Goal: Task Accomplishment & Management: Use online tool/utility

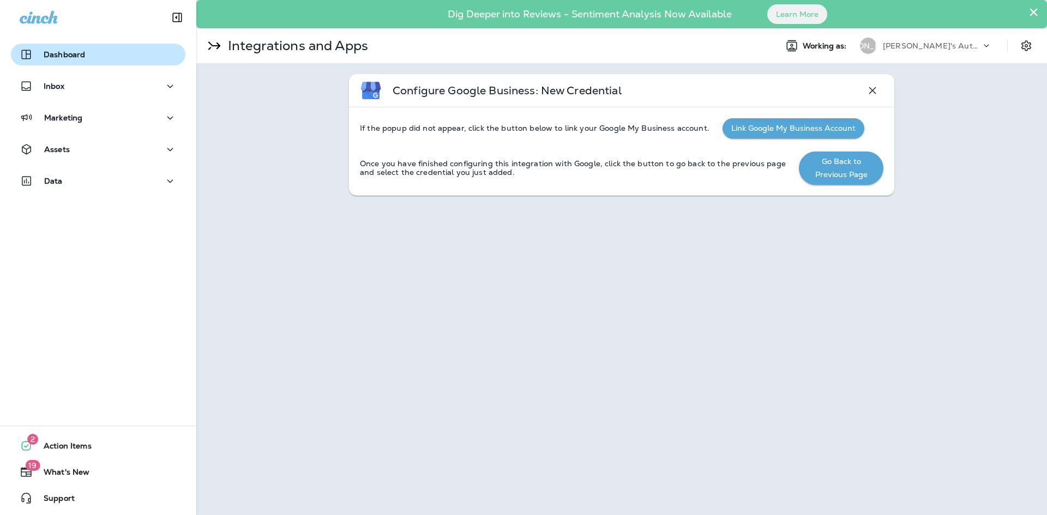
click at [86, 57] on div "Dashboard" at bounding box center [98, 54] width 157 height 13
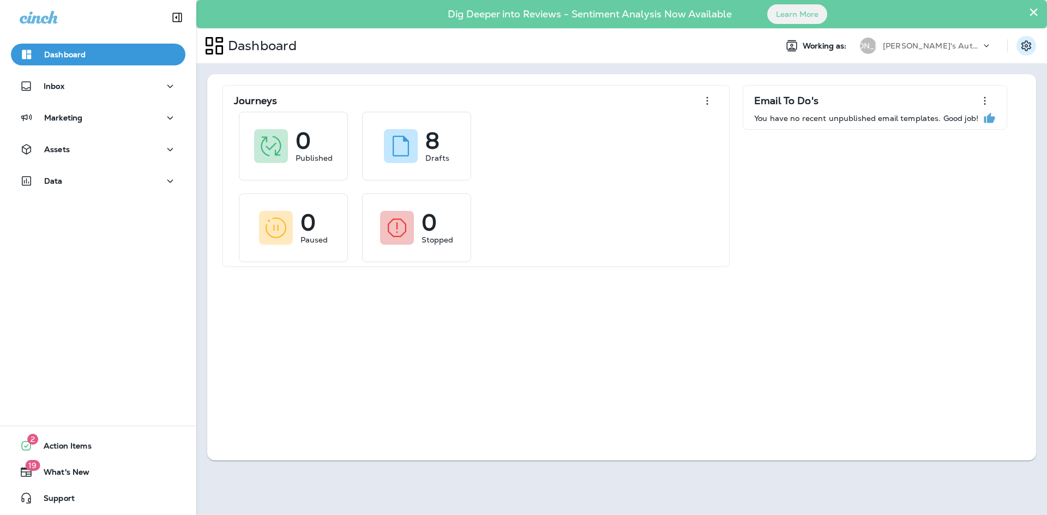
click at [1029, 50] on icon "Settings" at bounding box center [1026, 45] width 13 height 13
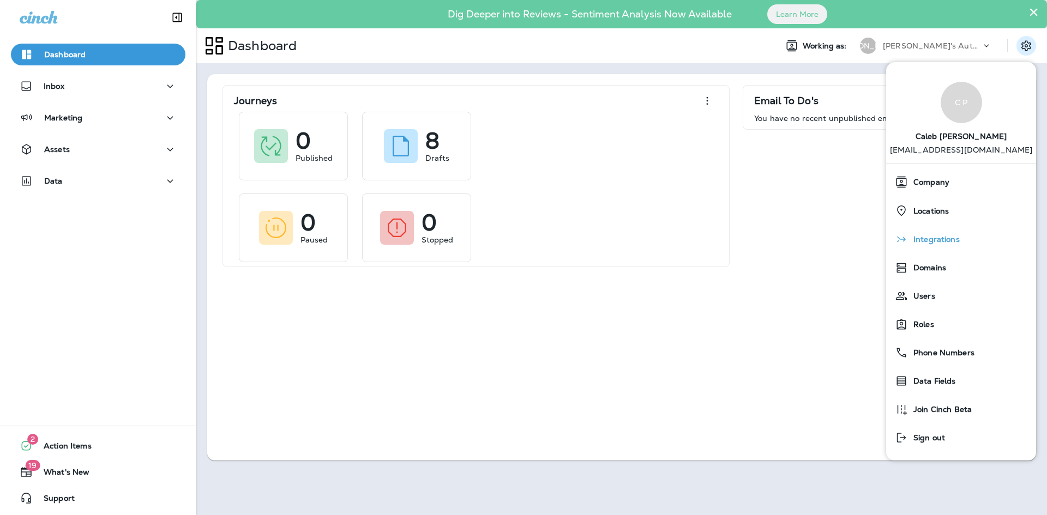
click at [903, 236] on icon "button" at bounding box center [901, 239] width 13 height 13
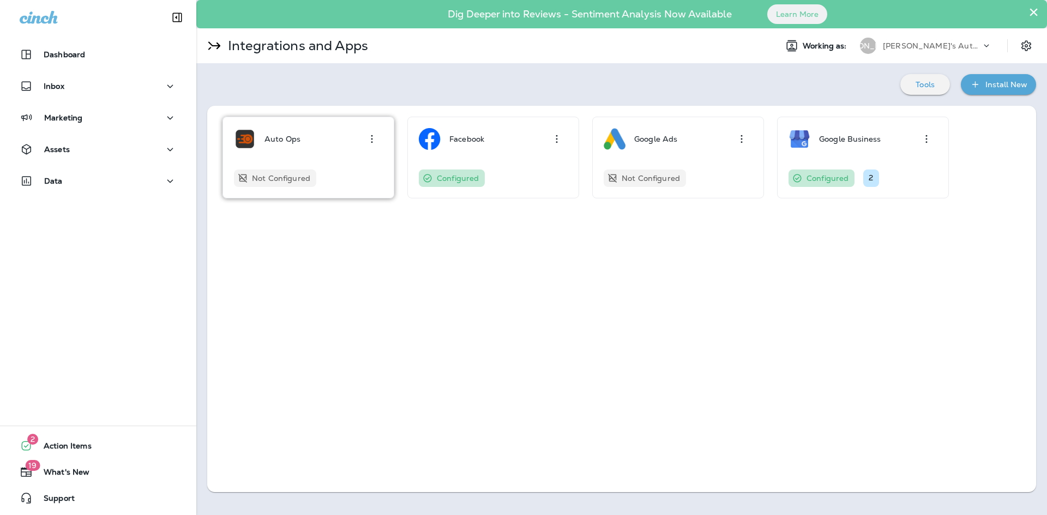
click at [336, 176] on div "Not Configured" at bounding box center [308, 178] width 149 height 17
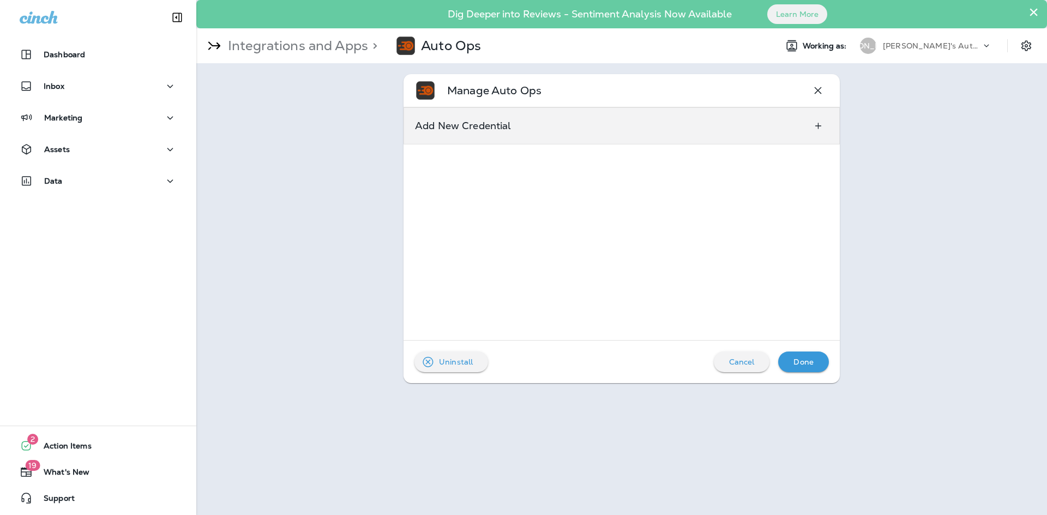
click at [471, 130] on p "Add New Credential" at bounding box center [463, 126] width 97 height 9
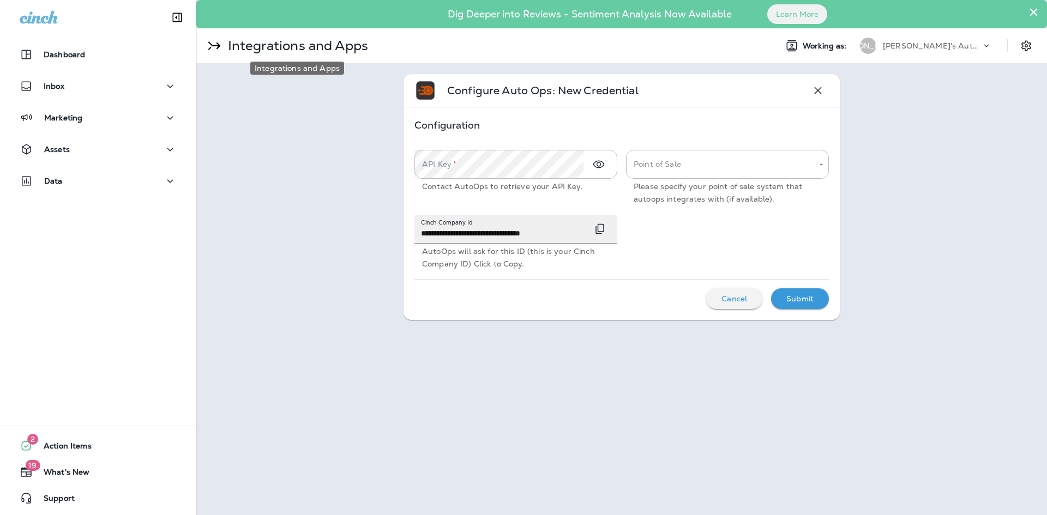
click at [231, 43] on p "Integrations and Apps" at bounding box center [296, 46] width 145 height 16
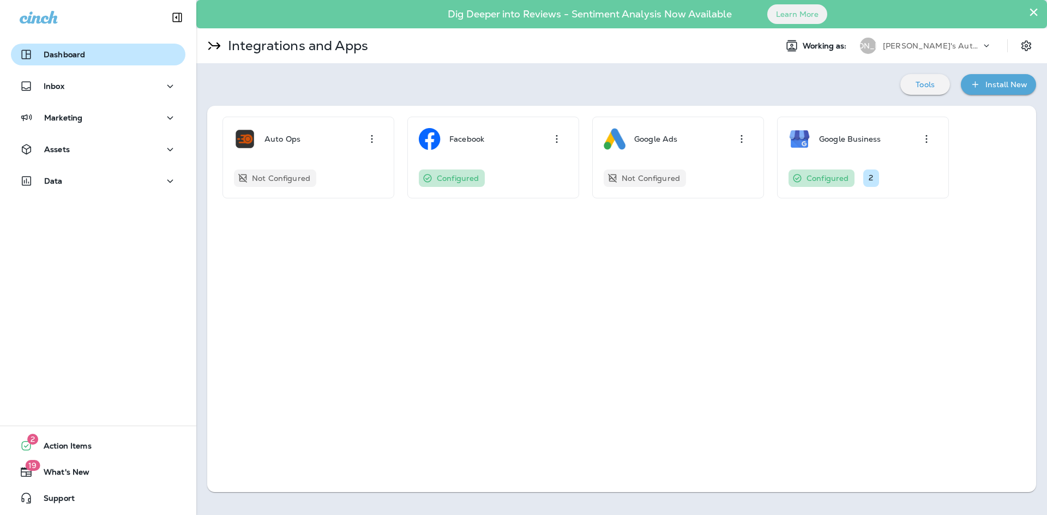
click at [93, 58] on div "Dashboard" at bounding box center [98, 54] width 157 height 13
